Goal: Task Accomplishment & Management: Manage account settings

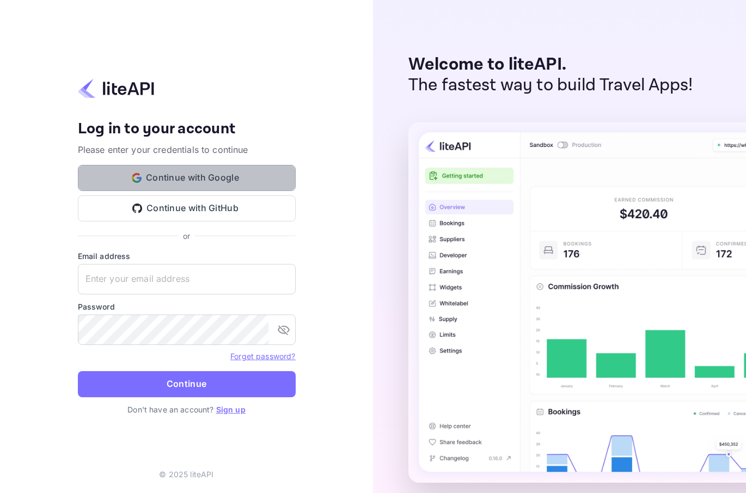
click at [238, 175] on button "Continue with Google" at bounding box center [187, 178] width 218 height 26
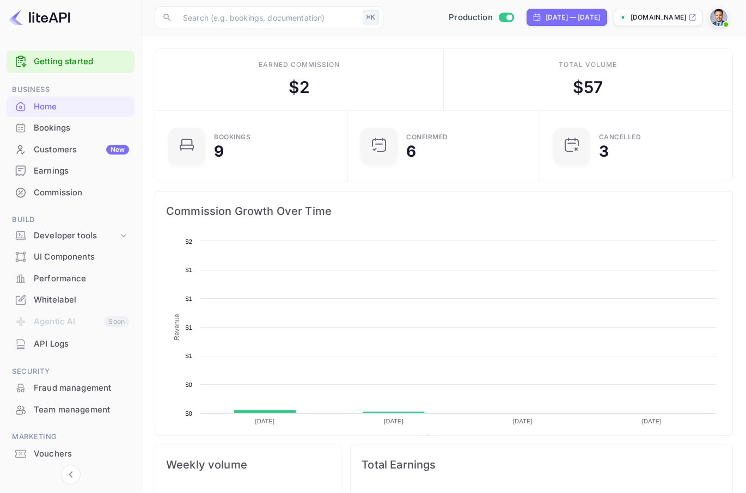
scroll to position [177, 186]
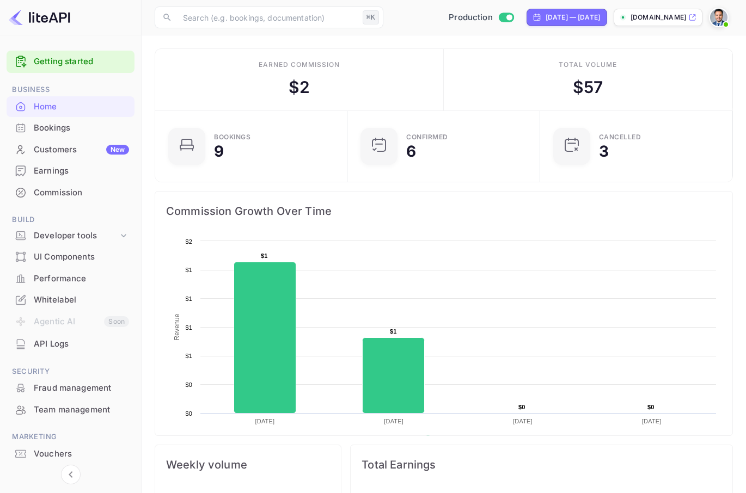
click at [727, 19] on img at bounding box center [718, 17] width 17 height 17
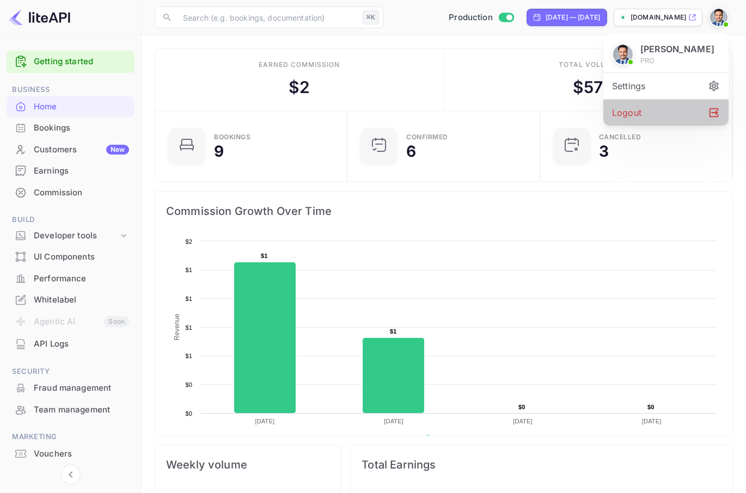
click at [627, 123] on div "Logout" at bounding box center [665, 113] width 125 height 26
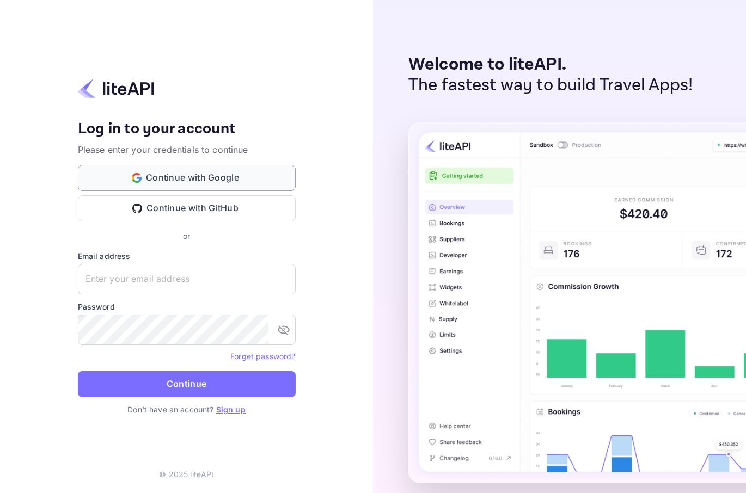
click at [278, 181] on button "Continue with Google" at bounding box center [187, 178] width 218 height 26
